Goal: Task Accomplishment & Management: Complete application form

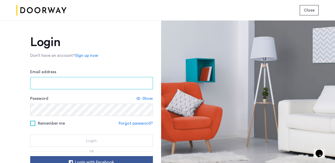
click at [135, 81] on input "Email address" at bounding box center [91, 83] width 123 height 12
type input "**********"
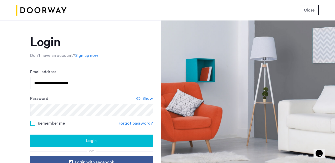
click at [145, 97] on span "Show" at bounding box center [147, 98] width 10 height 6
click at [73, 140] on div "Login" at bounding box center [91, 141] width 115 height 6
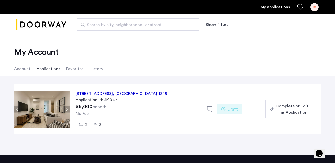
click at [288, 106] on span "Complete or Edit This Application" at bounding box center [292, 109] width 33 height 12
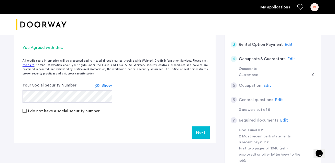
scroll to position [114, 0]
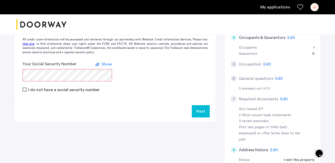
click at [99, 64] on use at bounding box center [97, 64] width 4 height 3
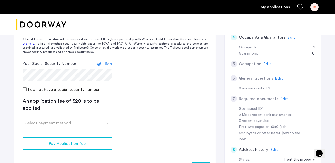
scroll to position [114, 0]
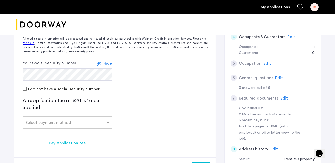
click at [103, 126] on div "Select payment method" at bounding box center [66, 122] width 89 height 12
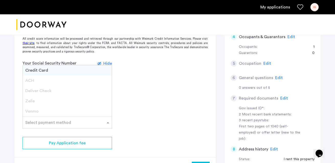
click at [90, 70] on div "Credit Card" at bounding box center [67, 70] width 89 height 10
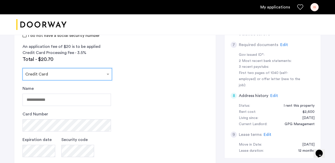
scroll to position [179, 0]
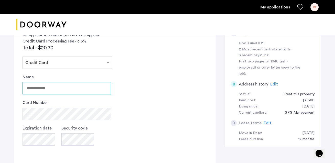
click at [88, 87] on input "Name" at bounding box center [66, 88] width 88 height 12
type input "**********"
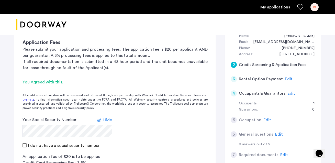
scroll to position [54, 0]
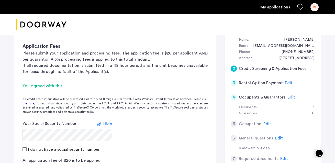
click at [289, 96] on span "Edit" at bounding box center [291, 97] width 8 height 4
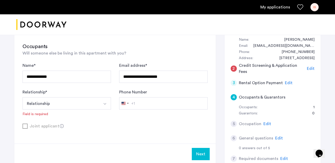
click at [177, 126] on div "Joint applicant" at bounding box center [114, 126] width 185 height 6
click at [54, 132] on div "**********" at bounding box center [114, 80] width 201 height 125
click at [51, 127] on div "Joint applicant" at bounding box center [114, 126] width 185 height 6
click at [74, 103] on button "Relationship" at bounding box center [60, 103] width 76 height 12
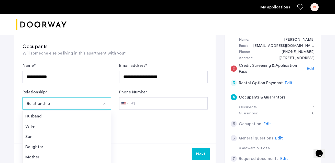
click at [90, 52] on span "Will someone else be living in this apartment with you?" at bounding box center [74, 53] width 104 height 4
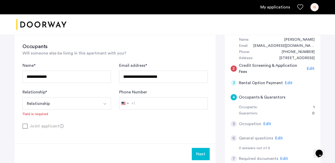
click at [83, 105] on button "Relationship" at bounding box center [60, 103] width 76 height 12
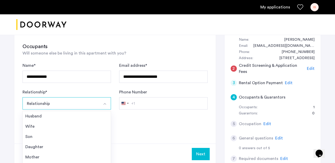
click at [83, 105] on button "Relationship" at bounding box center [60, 103] width 76 height 12
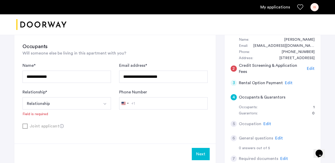
click at [83, 105] on button "Relationship" at bounding box center [60, 103] width 76 height 12
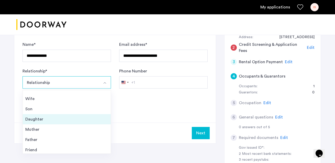
scroll to position [0, 0]
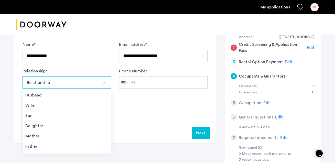
click at [81, 66] on div "**********" at bounding box center [114, 68] width 185 height 54
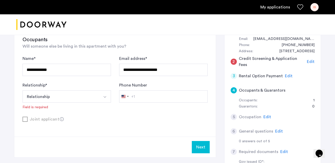
scroll to position [65, 0]
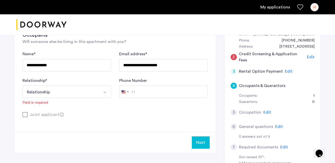
click at [78, 95] on button "Relationship" at bounding box center [60, 92] width 76 height 12
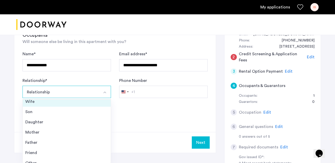
scroll to position [18, 0]
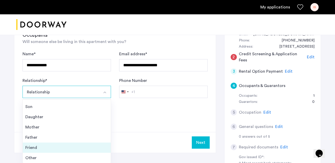
click at [71, 145] on div "Friend" at bounding box center [66, 147] width 83 height 6
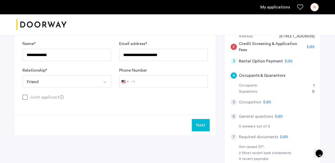
scroll to position [76, 0]
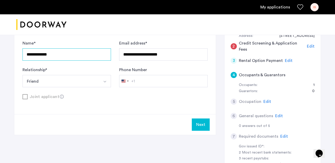
click at [70, 54] on input "**********" at bounding box center [66, 54] width 88 height 12
drag, startPoint x: 70, startPoint y: 54, endPoint x: -9, endPoint y: 53, distance: 79.5
click at [0, 53] on html "**********" at bounding box center [167, 5] width 335 height 163
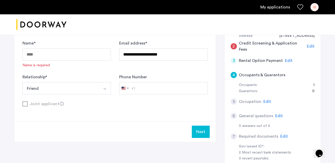
click at [50, 89] on button "Friend" at bounding box center [60, 88] width 76 height 12
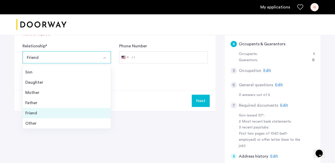
scroll to position [107, 0]
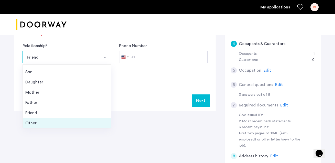
click at [57, 120] on div "Other" at bounding box center [66, 123] width 83 height 6
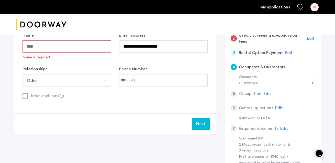
scroll to position [23, 0]
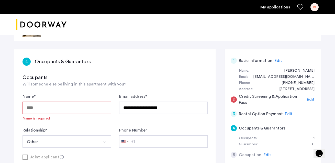
click at [56, 107] on input "Name *" at bounding box center [66, 108] width 88 height 12
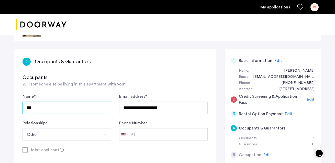
type input "***"
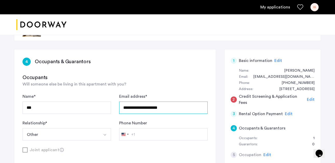
click at [156, 109] on input "**********" at bounding box center [163, 108] width 88 height 12
drag, startPoint x: 175, startPoint y: 108, endPoint x: 98, endPoint y: 108, distance: 76.7
click at [98, 108] on div "**********" at bounding box center [114, 116] width 185 height 47
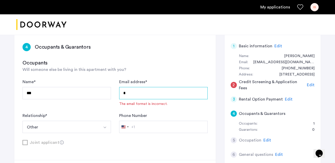
scroll to position [39, 0]
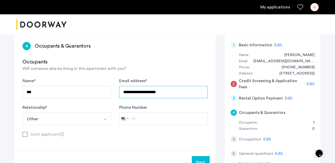
type input "**********"
click at [67, 111] on div "Relationship * ***** Other Husband Wife Son Daughter Mother Father Friend Other" at bounding box center [66, 114] width 88 height 20
click at [67, 117] on button "Other" at bounding box center [60, 118] width 76 height 12
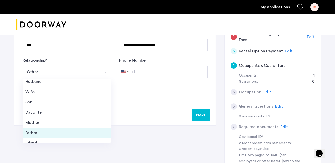
scroll to position [0, 0]
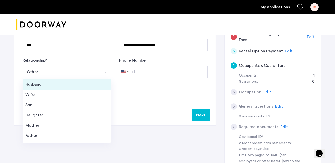
click at [46, 86] on div "Husband" at bounding box center [66, 84] width 83 height 6
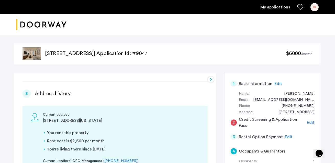
click at [311, 120] on span "Edit" at bounding box center [311, 122] width 8 height 4
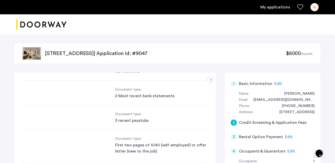
click at [206, 78] on div "2 Credit Screening & Application Fees Application Fees Please submit your appli…" at bounding box center [114, 100] width 201 height 56
click at [209, 79] on div "2 Credit Screening & Application Fees Application Fees Please submit your appli…" at bounding box center [114, 100] width 201 height 56
click at [279, 82] on span "Edit" at bounding box center [278, 84] width 8 height 4
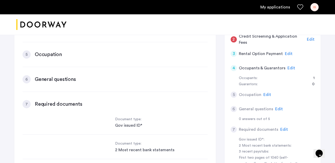
scroll to position [130, 0]
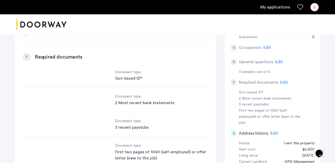
click at [121, 71] on label "City *" at bounding box center [124, 73] width 10 height 6
click at [121, 78] on input "********" at bounding box center [163, 84] width 88 height 12
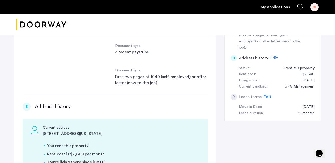
scroll to position [225, 0]
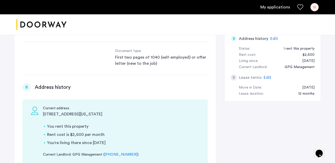
click at [265, 75] on span "Edit" at bounding box center [268, 77] width 8 height 4
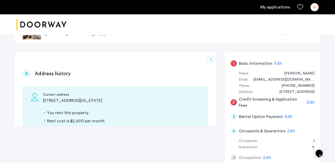
scroll to position [20, 0]
click at [233, 117] on div "3" at bounding box center [234, 117] width 6 height 6
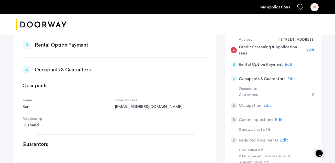
scroll to position [0, 0]
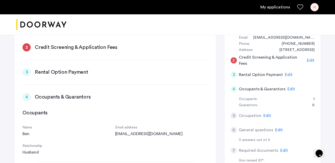
click at [25, 76] on div "3" at bounding box center [26, 72] width 8 height 8
click at [25, 74] on div "3" at bounding box center [26, 72] width 8 height 8
click at [43, 73] on h3 "Rental Option Payment" at bounding box center [61, 72] width 53 height 7
click at [247, 75] on h5 "Rental Option Payment" at bounding box center [261, 75] width 44 height 6
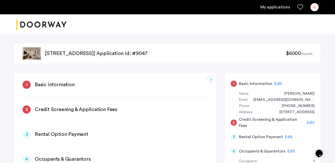
click at [210, 80] on div at bounding box center [211, 79] width 6 height 6
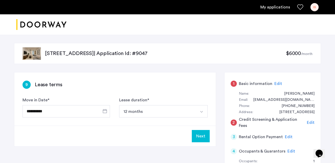
drag, startPoint x: 199, startPoint y: 135, endPoint x: 198, endPoint y: 138, distance: 3.1
click at [198, 138] on button "Next" at bounding box center [201, 136] width 18 height 12
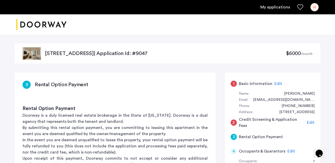
click at [198, 138] on p "In the event you are deemed unqualified to lease the property, your rental opti…" at bounding box center [114, 146] width 185 height 18
click at [311, 122] on span "Edit" at bounding box center [311, 122] width 8 height 4
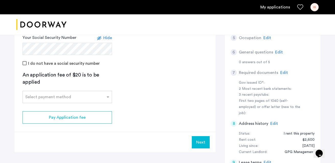
scroll to position [141, 0]
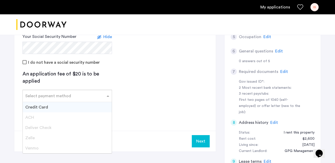
click at [99, 97] on div at bounding box center [67, 94] width 89 height 6
click at [97, 107] on div "Credit Card" at bounding box center [67, 107] width 89 height 10
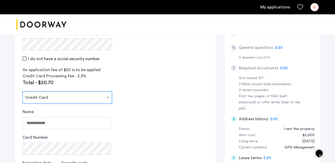
scroll to position [138, 0]
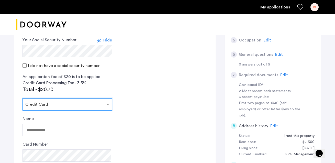
click at [108, 40] on span "Hide" at bounding box center [107, 40] width 9 height 4
click at [108, 40] on span "Show" at bounding box center [107, 40] width 10 height 4
click at [105, 40] on span "Hide" at bounding box center [107, 40] width 9 height 4
click at [105, 40] on span "Show" at bounding box center [107, 40] width 10 height 4
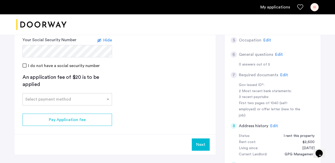
click at [107, 40] on span "Hide" at bounding box center [107, 40] width 9 height 4
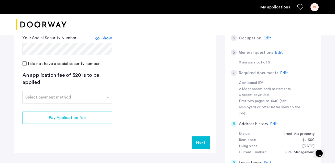
click at [98, 96] on input "text" at bounding box center [62, 96] width 74 height 4
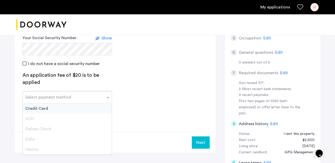
click at [96, 107] on div "Credit Card" at bounding box center [67, 108] width 89 height 10
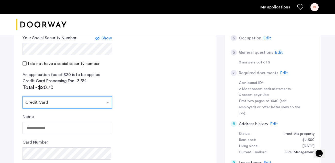
scroll to position [160, 0]
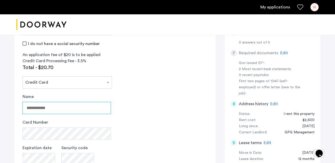
click at [89, 108] on input "Name" at bounding box center [66, 108] width 88 height 12
type input "**********"
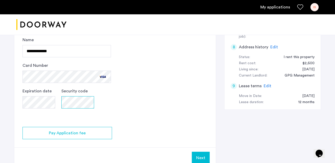
scroll to position [223, 0]
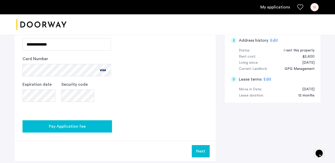
click at [89, 128] on div "Pay Application fee" at bounding box center [67, 126] width 81 height 6
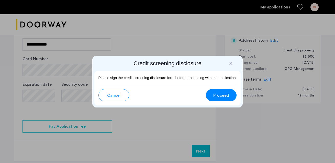
click at [219, 95] on span "Proceed" at bounding box center [221, 95] width 16 height 6
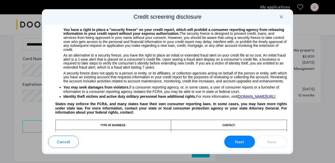
click at [243, 143] on span "Next" at bounding box center [239, 142] width 9 height 6
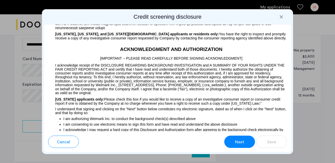
click at [244, 142] on span "Next" at bounding box center [239, 142] width 9 height 6
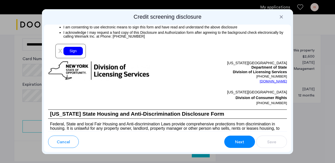
scroll to position [667, 0]
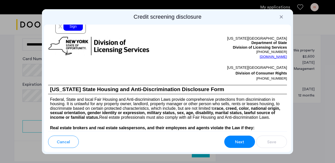
click at [75, 26] on div "Sign" at bounding box center [72, 26] width 19 height 8
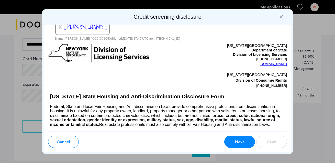
scroll to position [668, 0]
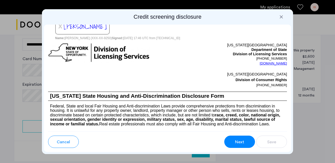
click at [236, 142] on span "Next" at bounding box center [239, 142] width 9 height 6
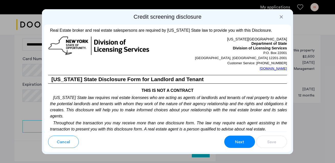
scroll to position [1029, 0]
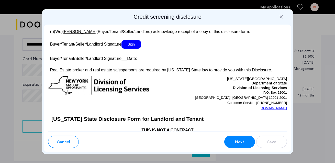
click at [133, 49] on span "Sign" at bounding box center [130, 44] width 19 height 8
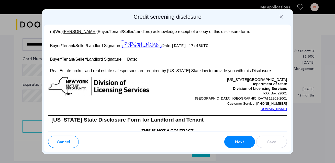
click at [122, 61] on u at bounding box center [124, 59] width 6 height 4
click at [139, 62] on p "Buyer/Tenant/Seller/Landlord Signature Date:" at bounding box center [167, 58] width 239 height 7
click at [244, 143] on button "Next" at bounding box center [239, 142] width 31 height 12
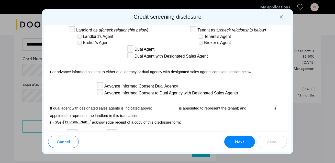
scroll to position [1573, 0]
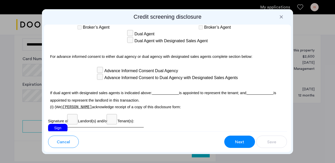
click at [62, 124] on div "Sign" at bounding box center [57, 128] width 19 height 8
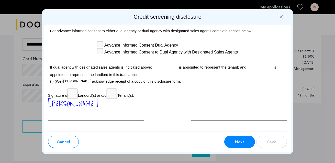
scroll to position [1618, 0]
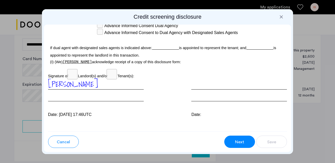
click at [234, 138] on button "Next" at bounding box center [239, 142] width 31 height 12
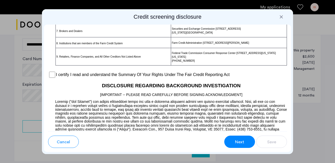
scroll to position [428, 0]
click at [55, 71] on p at bounding box center [167, 68] width 239 height 5
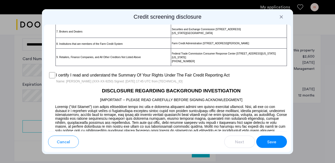
click at [271, 144] on span "Save" at bounding box center [271, 142] width 9 height 6
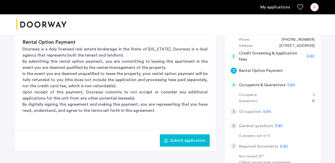
scroll to position [65, 0]
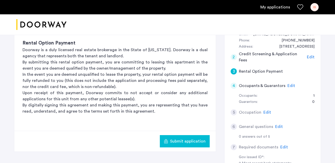
click at [191, 141] on span "Submit application" at bounding box center [188, 141] width 36 height 6
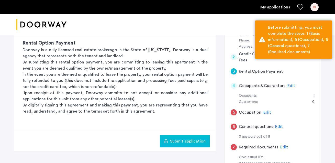
click at [198, 96] on p "Upon receipt of this payment, Doorway commits to not accept or consider any add…" at bounding box center [114, 96] width 185 height 12
click at [287, 85] on span "Edit" at bounding box center [291, 86] width 8 height 4
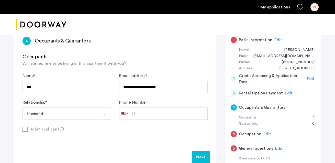
scroll to position [58, 0]
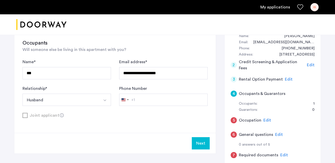
click at [207, 144] on button "Next" at bounding box center [201, 143] width 18 height 12
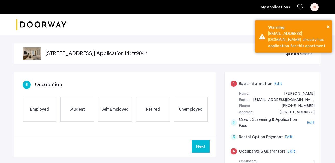
click at [40, 99] on div "Employed" at bounding box center [39, 109] width 34 height 25
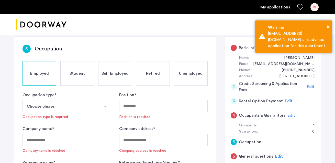
scroll to position [40, 0]
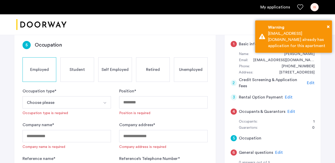
click at [62, 97] on button "Choose please" at bounding box center [60, 102] width 76 height 12
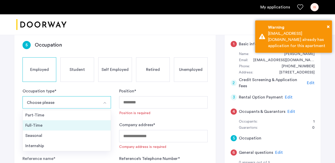
click at [62, 122] on li "Full-Time" at bounding box center [67, 125] width 88 height 10
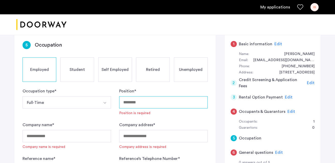
click at [136, 105] on input "Position *" at bounding box center [163, 102] width 88 height 12
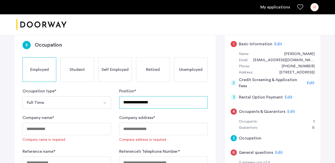
type input "**********"
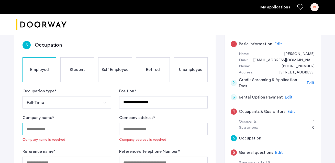
click at [99, 127] on input "Company name *" at bounding box center [66, 129] width 88 height 12
type input "****"
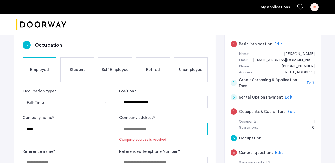
click at [149, 133] on input "Company address *" at bounding box center [163, 129] width 88 height 12
paste input "**********"
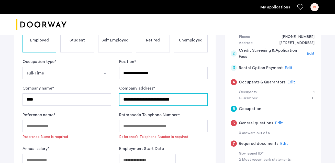
scroll to position [115, 0]
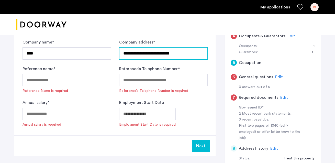
type input "**********"
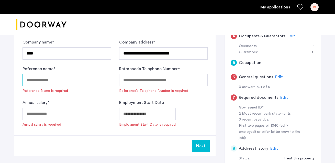
click at [98, 81] on input "Reference name *" at bounding box center [66, 80] width 88 height 12
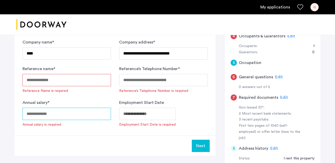
click at [87, 116] on input "Annual salary *" at bounding box center [66, 114] width 88 height 12
click at [62, 78] on input "Reference name *" at bounding box center [66, 80] width 88 height 12
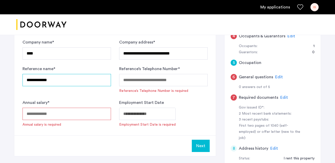
type input "**********"
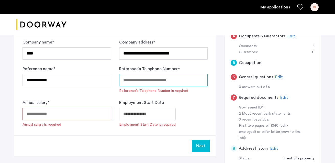
click at [138, 80] on input "Reference’s Telephone Number *" at bounding box center [163, 80] width 88 height 12
type input "**********"
click at [73, 115] on input "Annual salary *" at bounding box center [66, 114] width 88 height 12
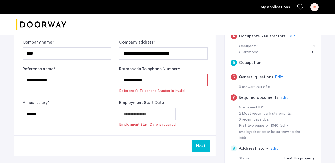
click at [33, 113] on input "******" at bounding box center [66, 114] width 88 height 12
type input "******"
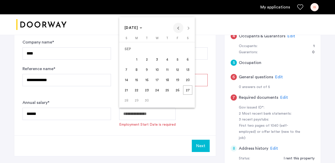
click at [181, 25] on span "Previous month" at bounding box center [178, 28] width 10 height 10
click at [135, 88] on span "23" at bounding box center [136, 89] width 9 height 9
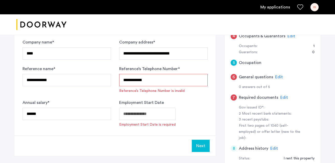
type input "**********"
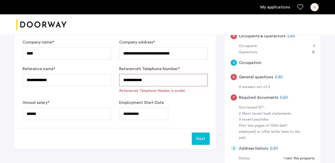
click at [202, 116] on div "**********" at bounding box center [163, 114] width 88 height 12
click at [175, 80] on input "**********" at bounding box center [163, 80] width 88 height 12
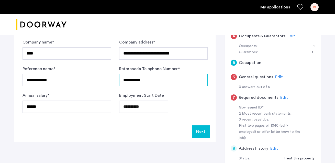
type input "**********"
click at [202, 100] on div "**********" at bounding box center [163, 102] width 88 height 20
click at [204, 132] on button "Next" at bounding box center [201, 131] width 18 height 12
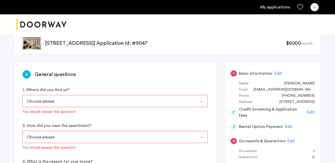
scroll to position [16, 0]
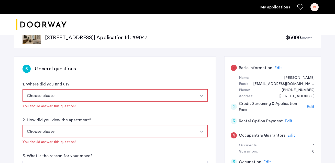
click at [176, 95] on button "Choose please" at bounding box center [108, 95] width 173 height 12
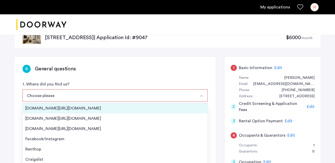
click at [173, 108] on div "Streeteasy.com/Zillow.com" at bounding box center [114, 108] width 179 height 6
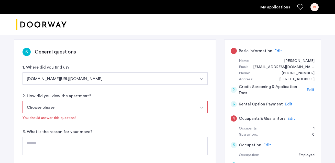
scroll to position [51, 0]
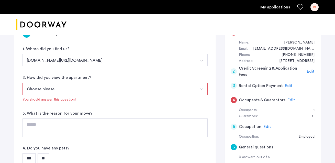
click at [170, 83] on button "Choose please" at bounding box center [108, 89] width 173 height 12
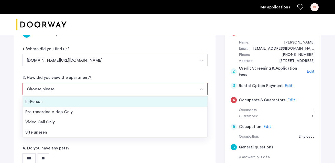
click at [165, 100] on div "In-Person" at bounding box center [114, 101] width 179 height 6
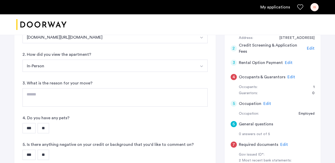
scroll to position [75, 0]
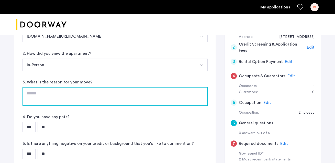
click at [164, 98] on textarea at bounding box center [114, 96] width 185 height 18
type textarea "*"
type textarea "**********"
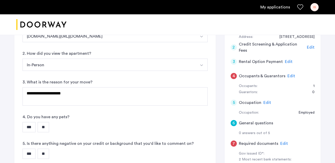
click at [176, 133] on div "**********" at bounding box center [114, 83] width 201 height 172
click at [48, 123] on input "**" at bounding box center [44, 127] width 12 height 10
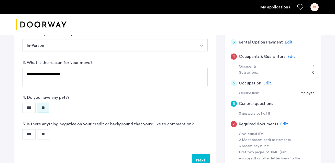
scroll to position [96, 0]
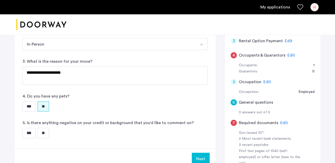
click at [48, 131] on input "**" at bounding box center [44, 133] width 12 height 10
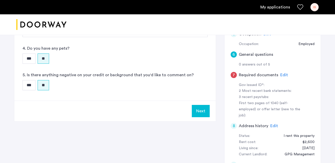
scroll to position [202, 0]
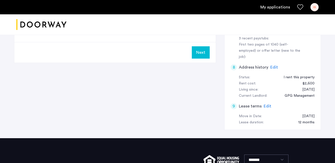
click at [204, 55] on button "Next" at bounding box center [201, 52] width 18 height 12
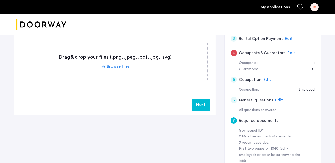
scroll to position [95, 0]
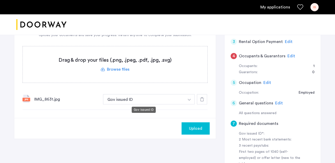
click at [172, 101] on button "Gov issued ID" at bounding box center [143, 99] width 81 height 10
click at [197, 128] on span "Upload" at bounding box center [195, 128] width 13 height 6
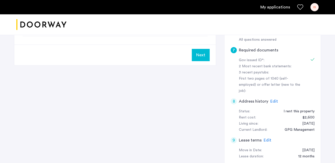
scroll to position [183, 0]
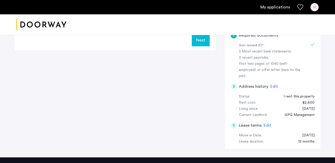
click at [197, 42] on button "Next" at bounding box center [201, 40] width 18 height 12
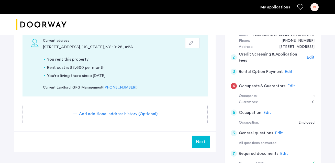
scroll to position [66, 0]
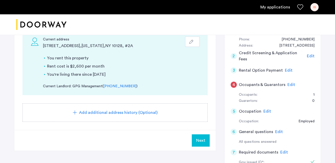
click at [202, 141] on span "Next" at bounding box center [200, 140] width 9 height 6
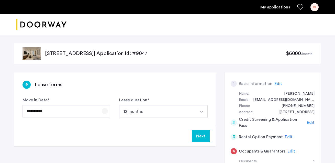
click at [104, 111] on span "Open calendar" at bounding box center [105, 111] width 12 height 12
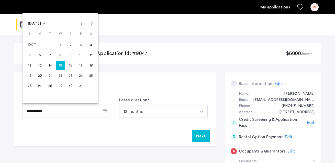
click at [61, 76] on span "22" at bounding box center [60, 75] width 9 height 9
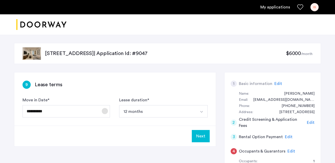
click at [104, 110] on span "Open calendar" at bounding box center [105, 111] width 12 height 12
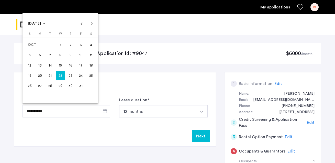
click at [60, 62] on span "15" at bounding box center [60, 65] width 9 height 9
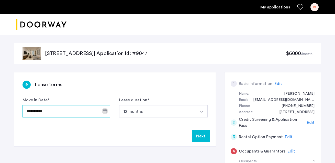
click at [98, 111] on input "**********" at bounding box center [65, 111] width 87 height 12
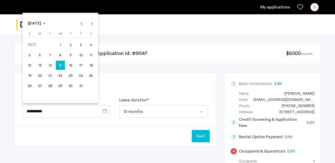
click at [62, 54] on span "8" at bounding box center [60, 54] width 9 height 9
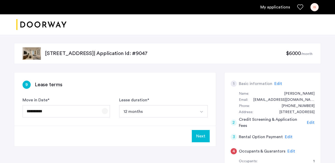
click at [105, 116] on span "Open calendar" at bounding box center [105, 111] width 12 height 12
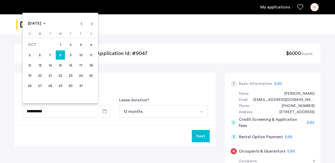
click at [59, 65] on span "15" at bounding box center [60, 65] width 9 height 9
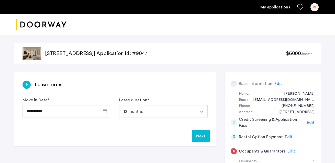
type input "**********"
click at [133, 114] on button "12 months" at bounding box center [157, 111] width 76 height 12
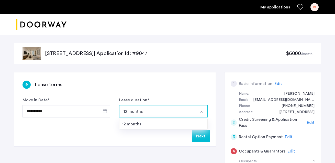
click at [130, 85] on div "9 Lease terms" at bounding box center [114, 85] width 185 height 8
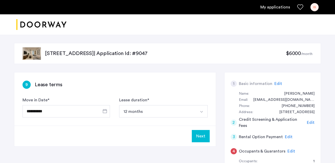
click at [200, 135] on button "Next" at bounding box center [201, 136] width 18 height 12
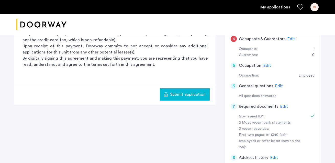
scroll to position [116, 0]
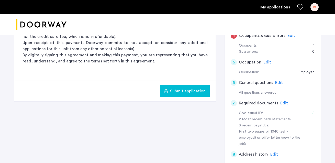
click at [283, 103] on span "Edit" at bounding box center [284, 103] width 8 height 4
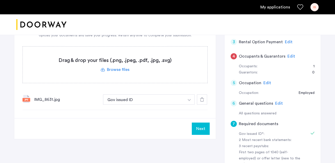
scroll to position [94, 0]
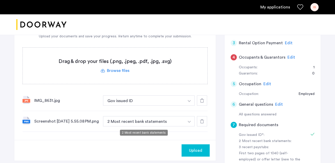
click at [164, 123] on button "2 Most recent bank statements" at bounding box center [143, 121] width 81 height 10
click at [207, 122] on div at bounding box center [202, 121] width 10 height 10
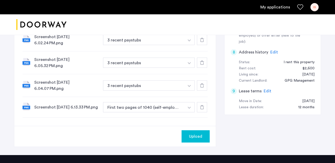
scroll to position [226, 0]
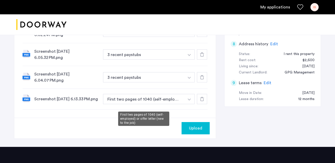
click at [162, 104] on button "First two pages of 1040 (self-employed) or offer letter (new to the job)" at bounding box center [143, 99] width 81 height 10
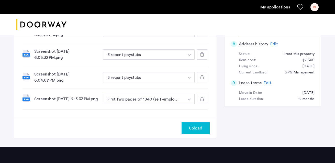
click at [174, 104] on button "First two pages of 1040 (self-employed) or offer letter (new to the job)" at bounding box center [143, 99] width 81 height 10
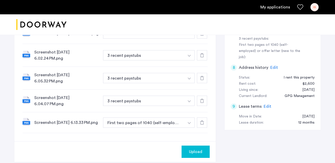
scroll to position [208, 0]
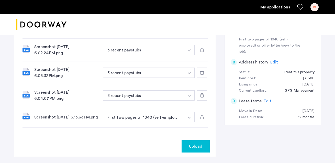
click at [197, 149] on span "Upload" at bounding box center [195, 146] width 13 height 6
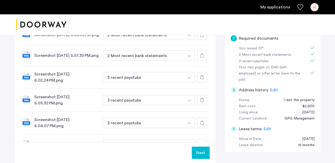
scroll to position [274, 0]
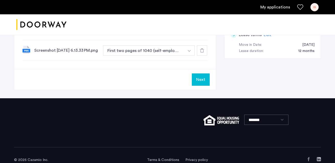
click at [199, 85] on button "Next" at bounding box center [201, 79] width 18 height 12
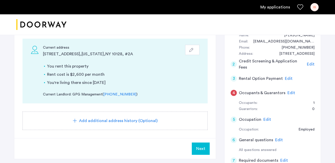
scroll to position [88, 0]
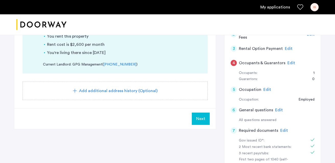
click at [197, 115] on button "Next" at bounding box center [201, 118] width 18 height 12
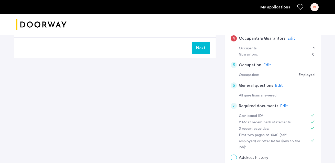
scroll to position [0, 0]
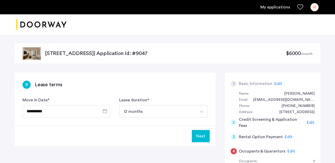
click at [202, 138] on button "Next" at bounding box center [201, 136] width 18 height 12
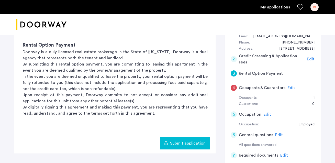
scroll to position [68, 0]
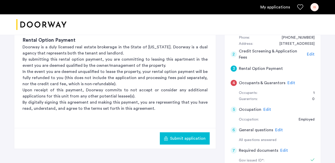
click at [186, 136] on span "Submit application" at bounding box center [188, 138] width 36 height 6
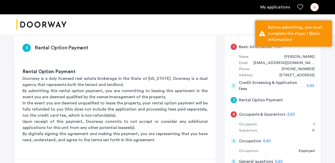
scroll to position [30, 0]
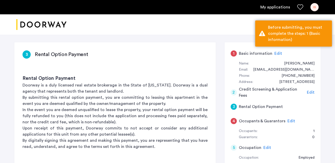
click at [278, 52] on span "Edit" at bounding box center [278, 53] width 8 height 4
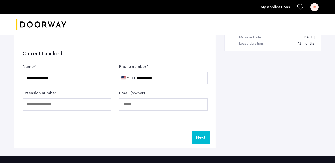
scroll to position [287, 0]
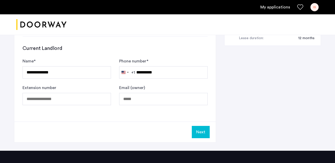
click at [206, 135] on button "Next" at bounding box center [201, 132] width 18 height 12
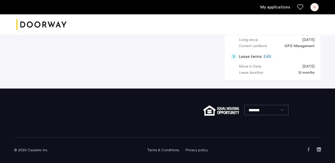
scroll to position [0, 0]
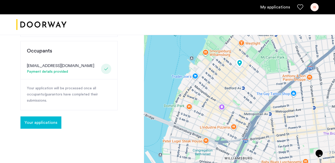
scroll to position [126, 0]
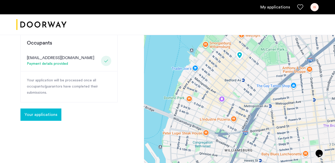
click at [51, 117] on span "Your applications" at bounding box center [41, 114] width 33 height 6
